Goal: Information Seeking & Learning: Learn about a topic

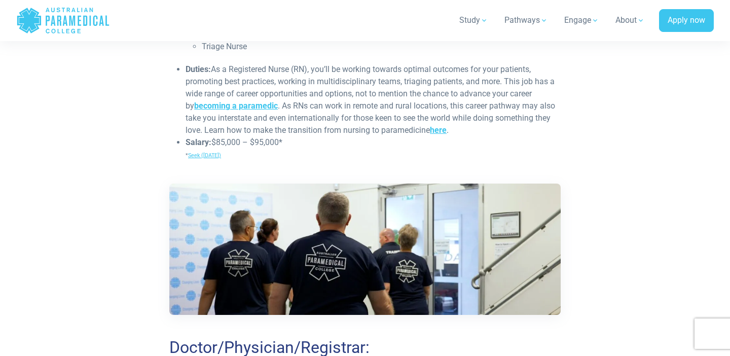
scroll to position [2248, 0]
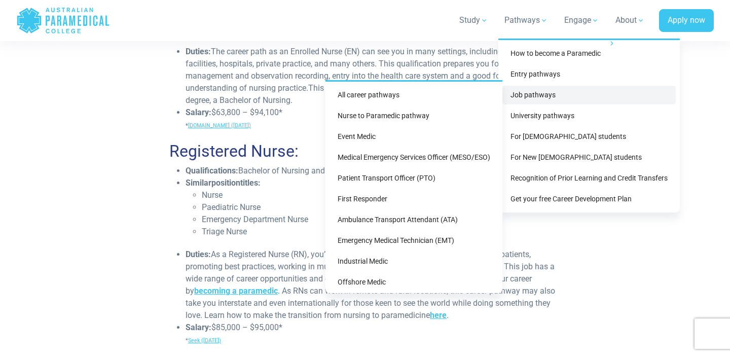
click at [537, 100] on link "Job pathways" at bounding box center [588, 95] width 173 height 19
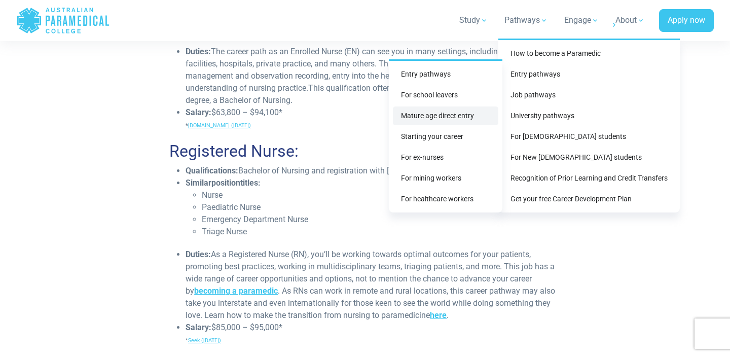
click at [448, 120] on link "Mature age direct entry" at bounding box center [445, 115] width 105 height 19
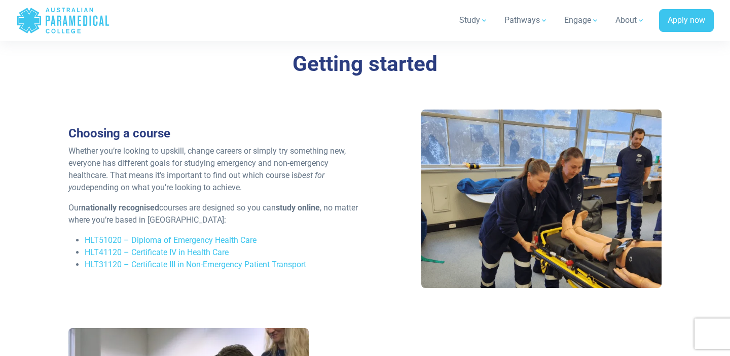
scroll to position [1414, 0]
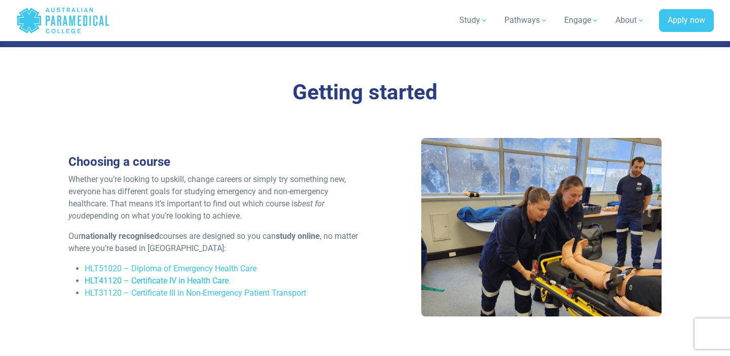
click at [220, 276] on link "HLT41120 – Certificate IV in Health Care" at bounding box center [157, 281] width 144 height 10
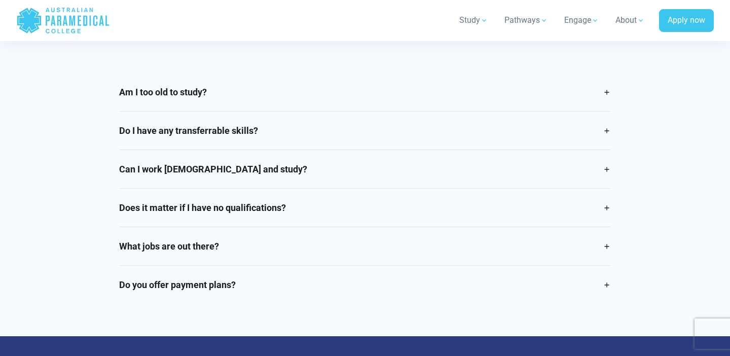
scroll to position [2555, 0]
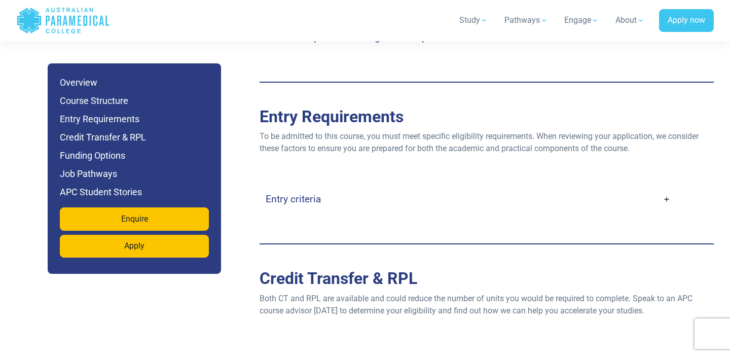
scroll to position [2063, 0]
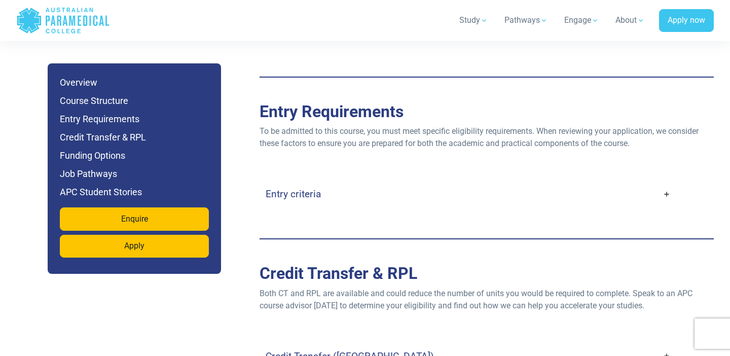
click at [660, 182] on link "Entry criteria" at bounding box center [468, 194] width 405 height 24
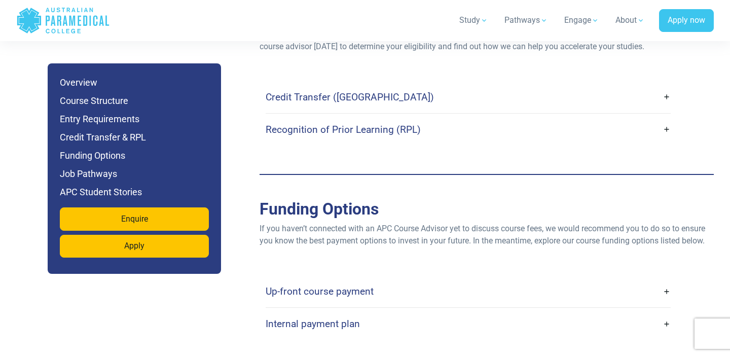
scroll to position [2714, 0]
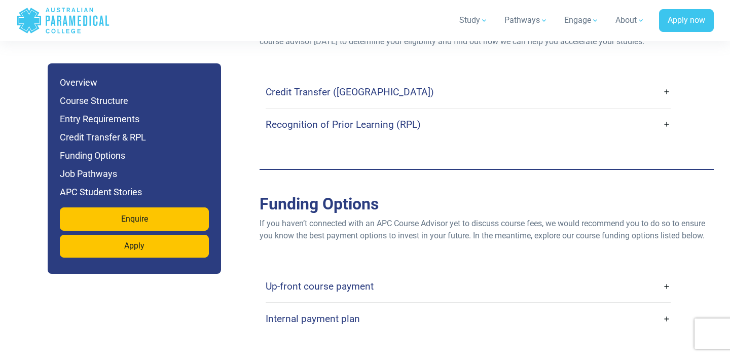
click at [668, 274] on link "Up-front course payment" at bounding box center [468, 286] width 405 height 24
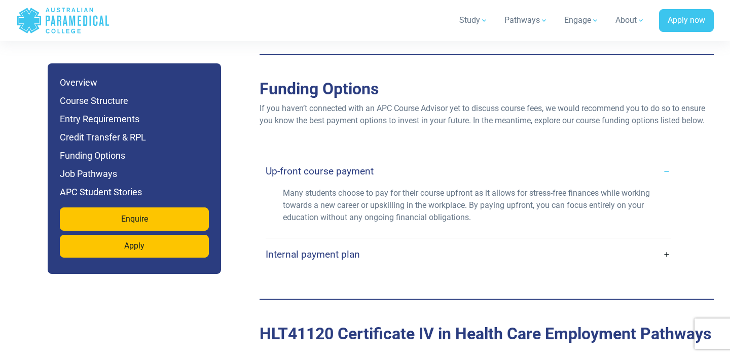
scroll to position [2843, 0]
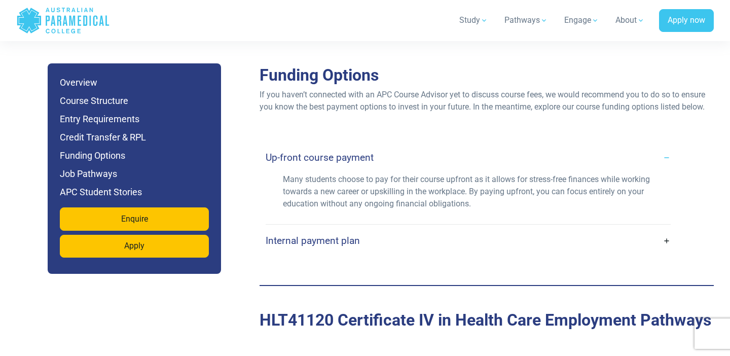
click at [659, 224] on div "Internal payment plan" at bounding box center [468, 240] width 405 height 32
click at [656, 187] on div "Many students choose to pay for their course upfront as it allows for stress-fr…" at bounding box center [468, 198] width 405 height 51
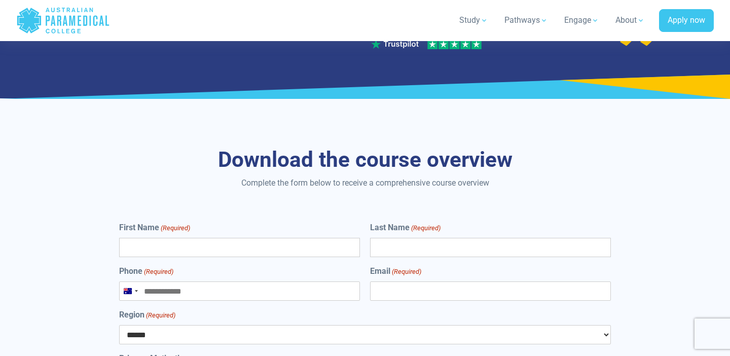
scroll to position [4670, 0]
